Goal: Task Accomplishment & Management: Use online tool/utility

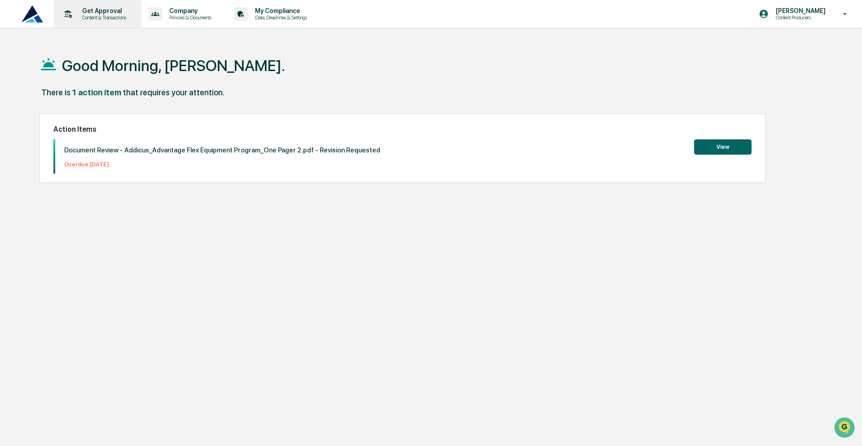
click at [115, 14] on div "Get Approval Content & Transactions" at bounding box center [103, 13] width 56 height 13
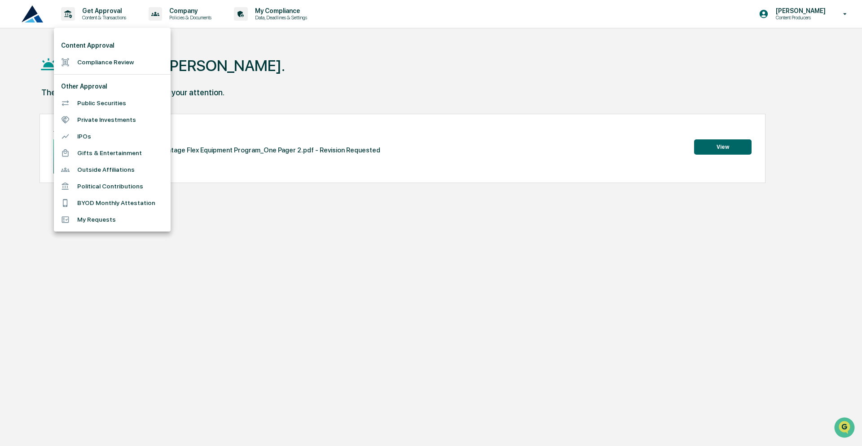
click at [723, 160] on div at bounding box center [431, 223] width 862 height 446
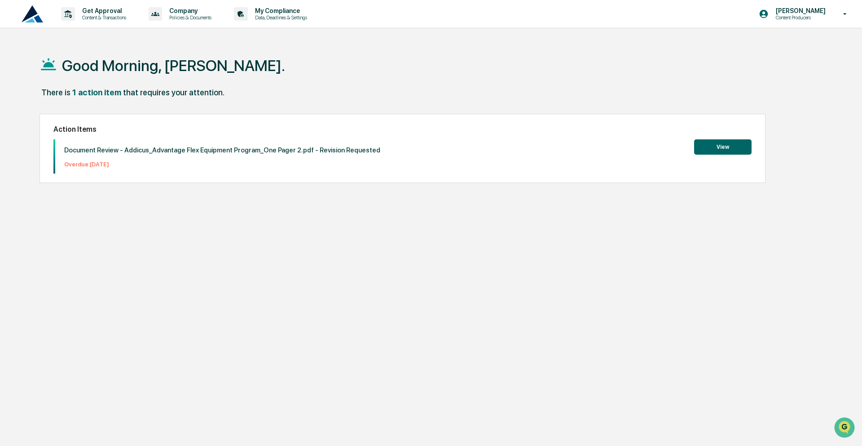
click at [718, 150] on button "View" at bounding box center [722, 146] width 57 height 15
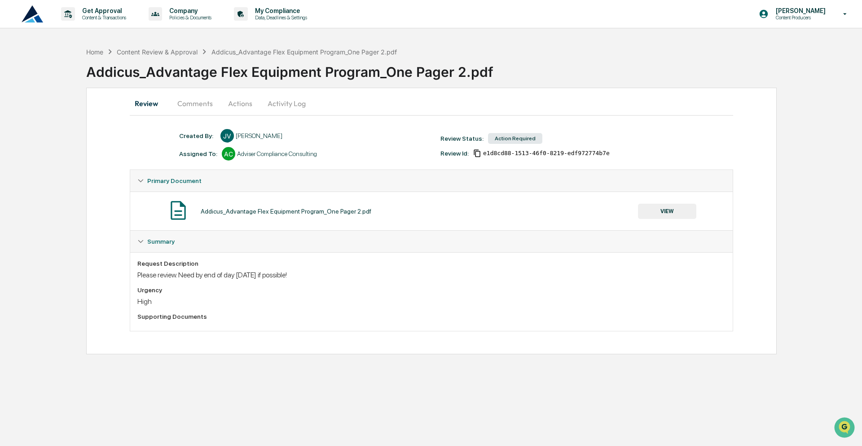
click at [276, 110] on button "Activity Log" at bounding box center [286, 104] width 53 height 22
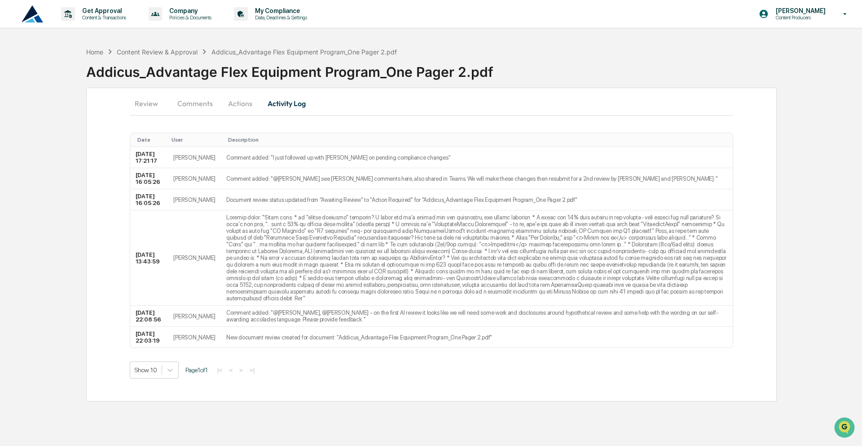
click at [230, 100] on button "Actions" at bounding box center [240, 104] width 40 height 22
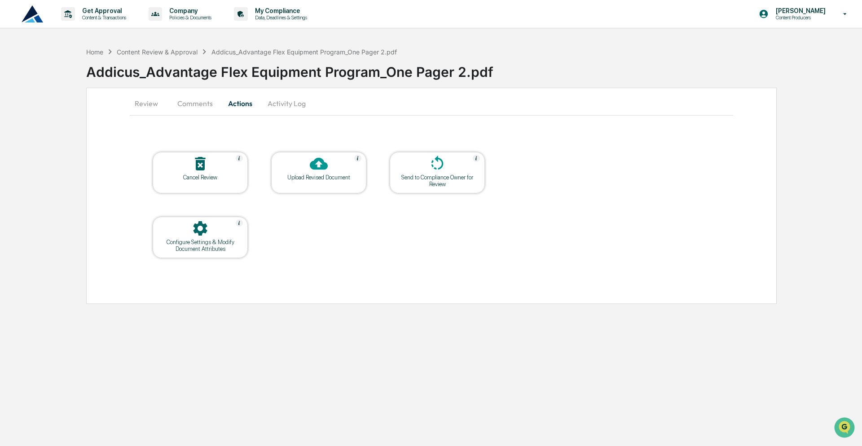
click at [453, 176] on div "Send to Compliance Owner for Review" at bounding box center [437, 180] width 81 height 13
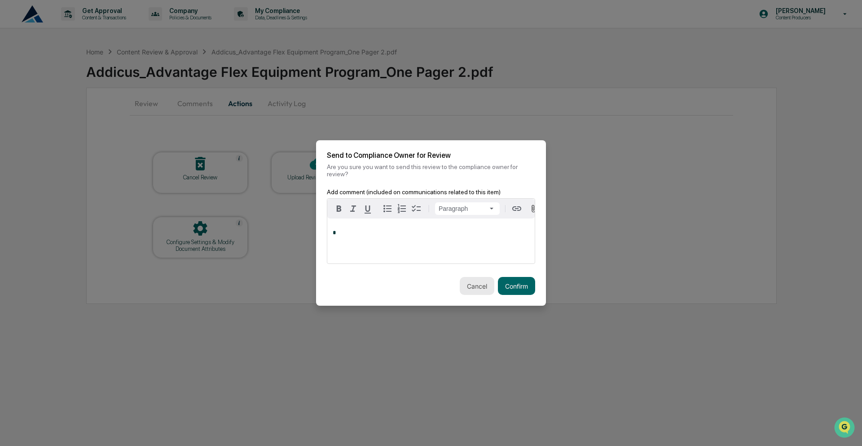
click at [481, 283] on button "Cancel" at bounding box center [477, 286] width 35 height 18
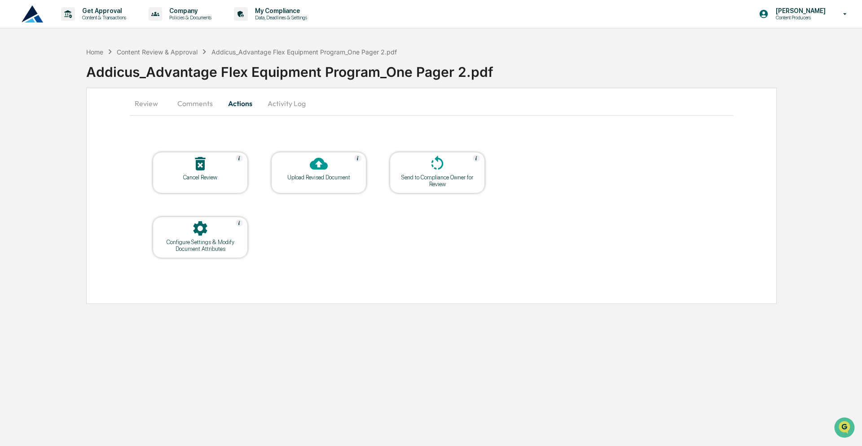
click at [318, 171] on icon at bounding box center [319, 163] width 18 height 18
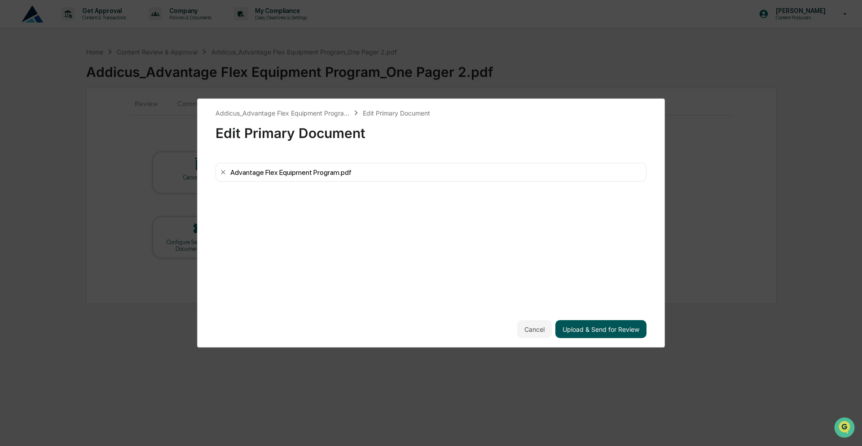
click at [594, 330] on button "Upload & Send for Review" at bounding box center [601, 329] width 91 height 18
